Goal: Task Accomplishment & Management: Complete application form

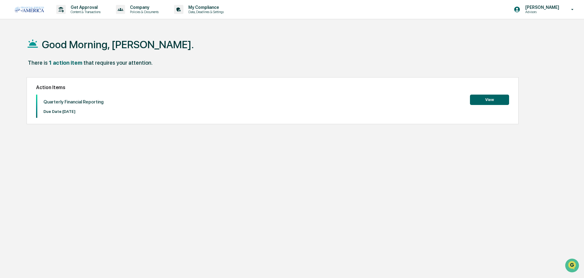
click at [487, 99] on button "View" at bounding box center [489, 100] width 39 height 10
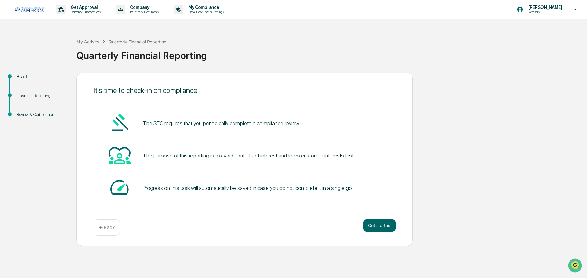
click at [388, 225] on button "Get started" at bounding box center [379, 226] width 32 height 12
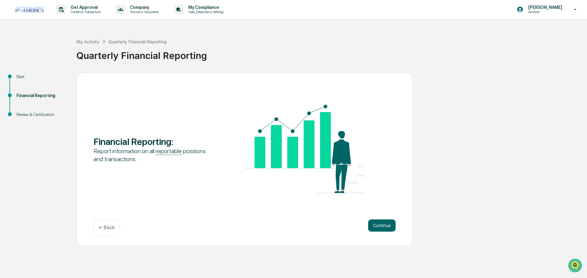
click at [384, 230] on button "Continue" at bounding box center [382, 226] width 28 height 12
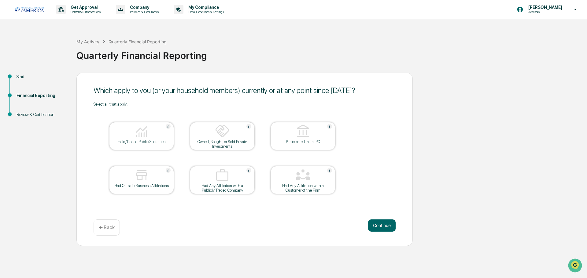
click at [150, 143] on div "Held/Traded Public Securities" at bounding box center [141, 142] width 55 height 5
click at [377, 229] on button "Continue" at bounding box center [382, 226] width 28 height 12
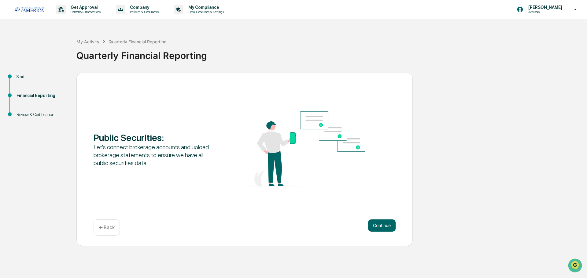
click at [380, 228] on button "Continue" at bounding box center [382, 226] width 28 height 12
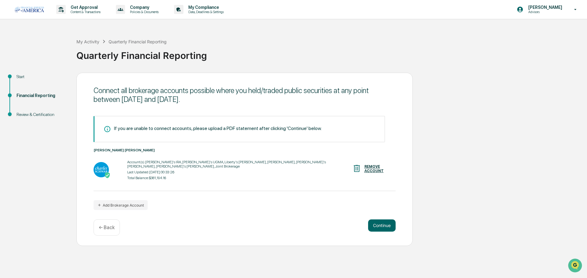
click at [381, 226] on button "Continue" at bounding box center [382, 226] width 28 height 12
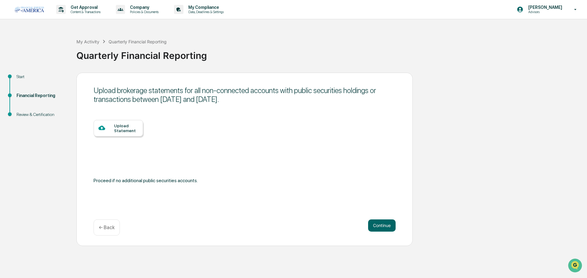
click at [385, 227] on button "Continue" at bounding box center [382, 226] width 28 height 12
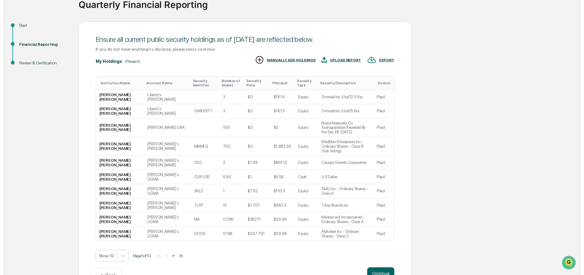
scroll to position [61, 0]
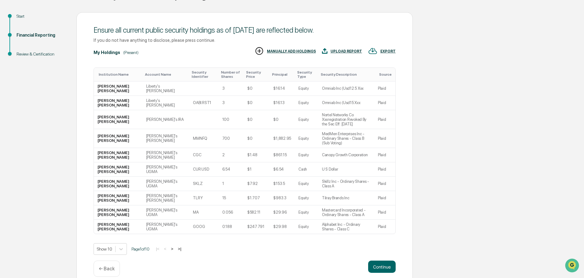
click at [391, 262] on button "Continue" at bounding box center [382, 267] width 28 height 12
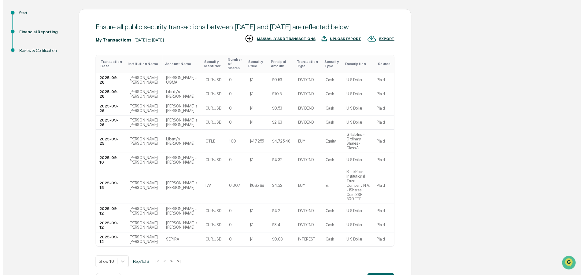
scroll to position [65, 0]
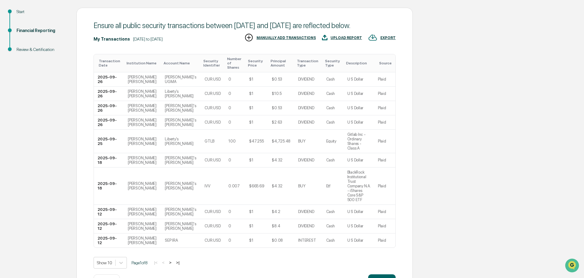
click at [379, 275] on button "Continue" at bounding box center [382, 281] width 28 height 12
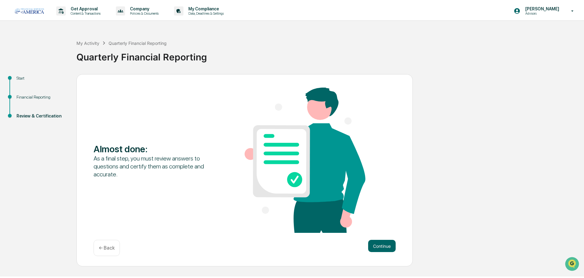
scroll to position [0, 0]
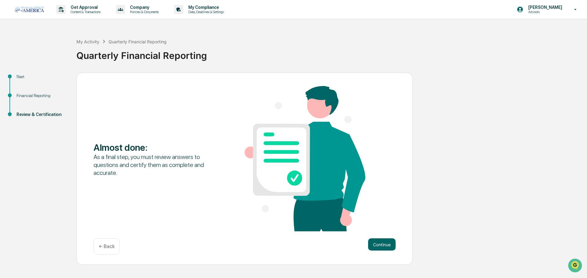
click at [380, 246] on button "Continue" at bounding box center [382, 245] width 28 height 12
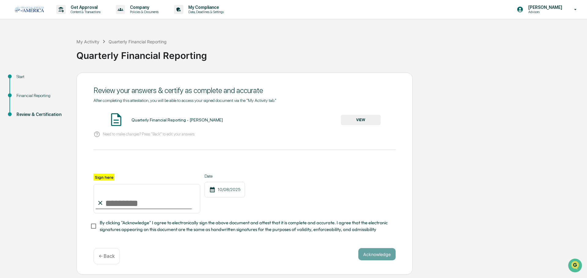
click at [116, 206] on input "Sign here" at bounding box center [147, 198] width 107 height 29
type input "**********"
click at [376, 260] on button "Acknowledge" at bounding box center [376, 254] width 37 height 12
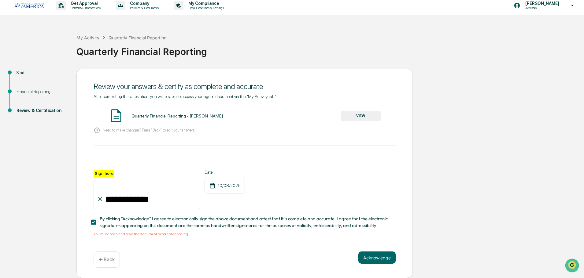
scroll to position [6, 0]
click at [363, 116] on button "VIEW" at bounding box center [361, 116] width 40 height 10
